Goal: Task Accomplishment & Management: Use online tool/utility

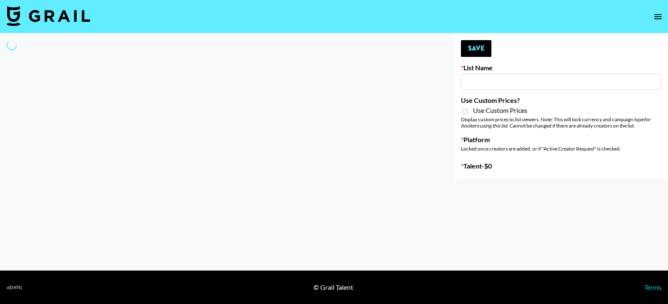
type input "Primal Harvest ([DATE])"
select select "Song"
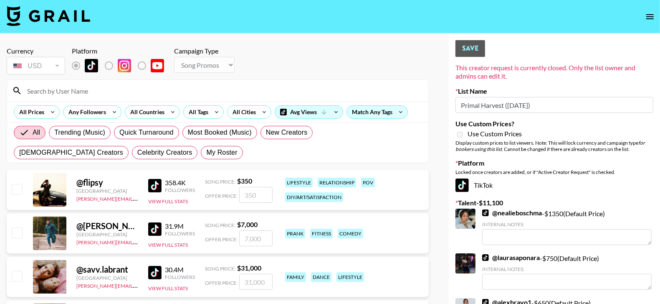
click at [15, 188] on input "checkbox" at bounding box center [17, 189] width 10 height 10
checkbox input "true"
type input "350"
click at [15, 188] on input "checkbox" at bounding box center [17, 189] width 10 height 10
checkbox input "false"
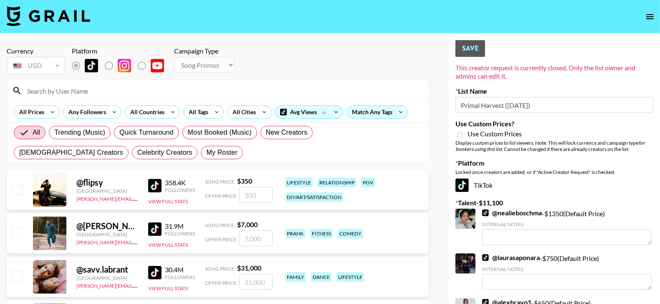
click at [154, 95] on input at bounding box center [222, 90] width 401 height 13
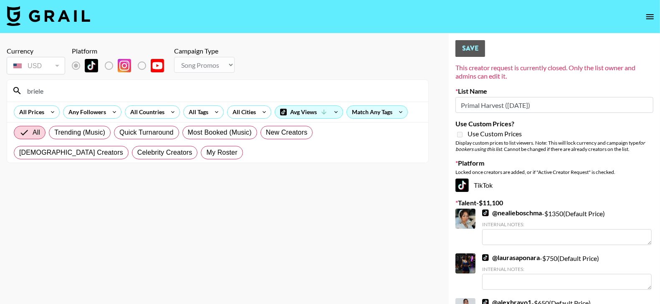
click at [35, 92] on input "briele" at bounding box center [222, 90] width 401 height 13
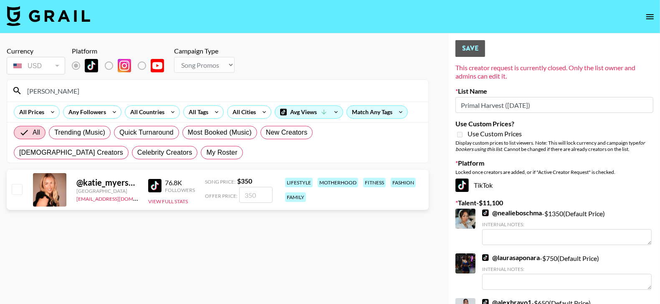
type input "[PERSON_NAME]"
click at [247, 197] on input "number" at bounding box center [255, 195] width 33 height 16
type input "1"
checkbox input "true"
type input "1000"
